Goal: Check status: Check status

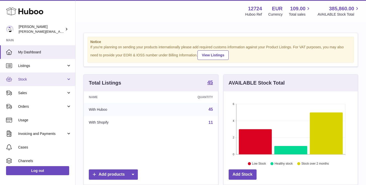
click at [31, 78] on span "Stock" at bounding box center [42, 79] width 48 height 5
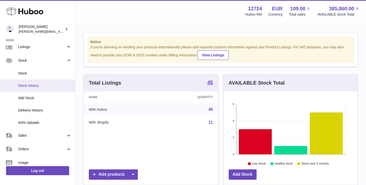
scroll to position [39, 0]
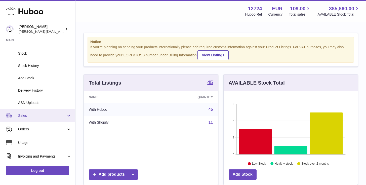
click at [32, 116] on span "Sales" at bounding box center [42, 115] width 48 height 5
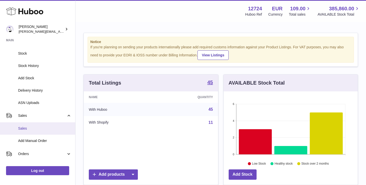
click at [38, 132] on link "Sales" at bounding box center [37, 128] width 75 height 12
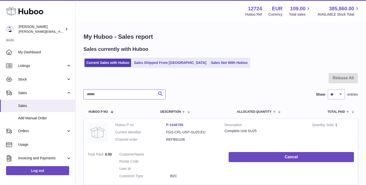
click at [105, 92] on input "text" at bounding box center [124, 94] width 82 height 10
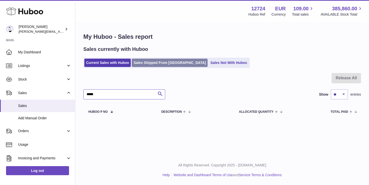
type input "*****"
click at [151, 61] on link "Sales Shipped From [GEOGRAPHIC_DATA]" at bounding box center [170, 63] width 76 height 8
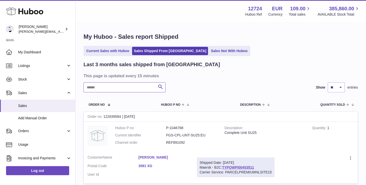
click at [109, 89] on input "text" at bounding box center [124, 87] width 82 height 10
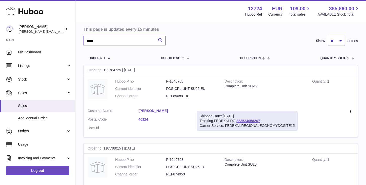
scroll to position [47, 0]
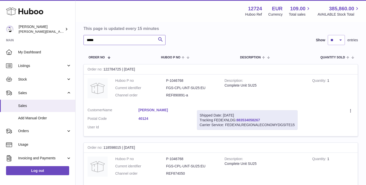
type input "*****"
click at [245, 118] on link "883534058267" at bounding box center [247, 120] width 23 height 4
